Goal: Check status: Check status

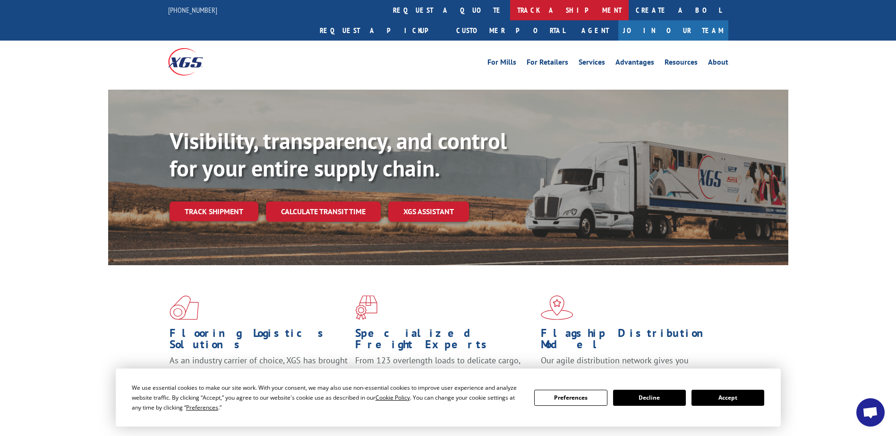
click at [510, 6] on link "track a shipment" at bounding box center [569, 10] width 118 height 20
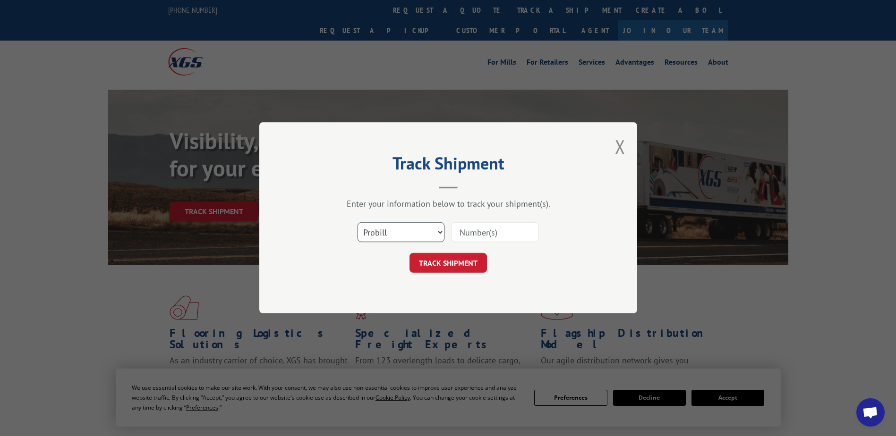
click at [383, 231] on select "Select category... Probill BOL PO" at bounding box center [400, 233] width 87 height 20
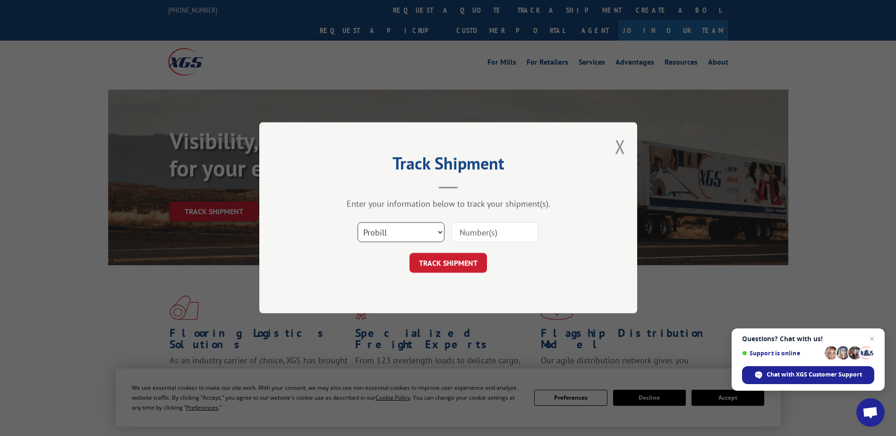
select select "bol"
click at [357, 223] on select "Select category... Probill BOL PO" at bounding box center [400, 233] width 87 height 20
click at [467, 223] on input at bounding box center [494, 233] width 87 height 20
type input "1571026"
click button "TRACK SHIPMENT" at bounding box center [447, 264] width 77 height 20
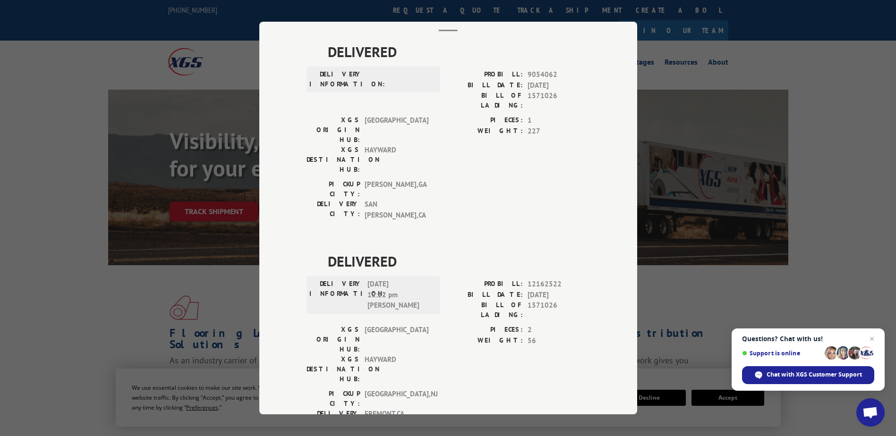
scroll to position [184, 0]
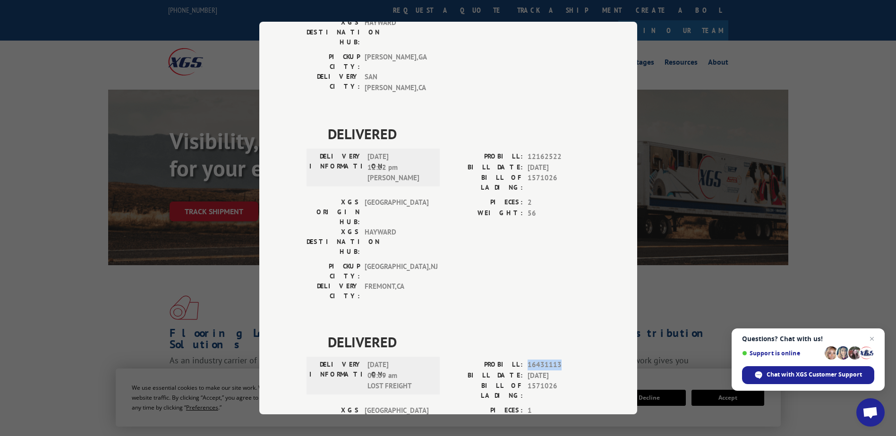
drag, startPoint x: 523, startPoint y: 253, endPoint x: 562, endPoint y: 249, distance: 38.9
click at [562, 360] on div "PROBILL: 16431113" at bounding box center [519, 365] width 142 height 11
drag, startPoint x: 562, startPoint y: 249, endPoint x: 548, endPoint y: 251, distance: 14.3
copy span "16431113"
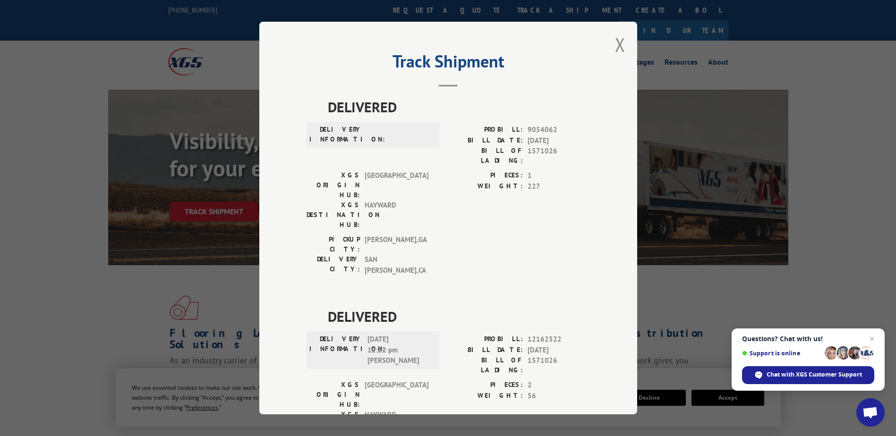
scroll to position [0, 0]
click at [615, 48] on button "Close modal" at bounding box center [620, 46] width 10 height 25
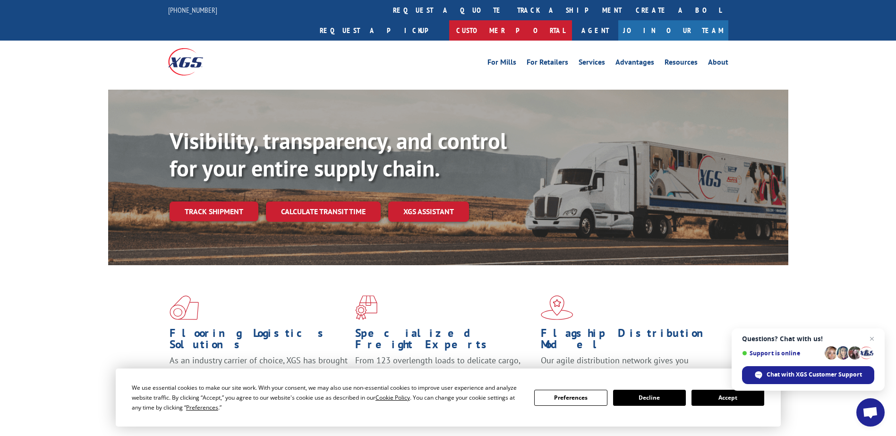
click at [572, 20] on link "Customer Portal" at bounding box center [510, 30] width 123 height 20
